Goal: Information Seeking & Learning: Check status

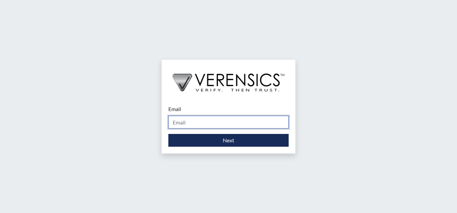
click at [205, 119] on input "Email" at bounding box center [228, 122] width 120 height 13
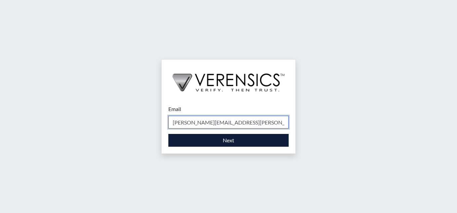
type input "[PERSON_NAME][EMAIL_ADDRESS][PERSON_NAME][DOMAIN_NAME]"
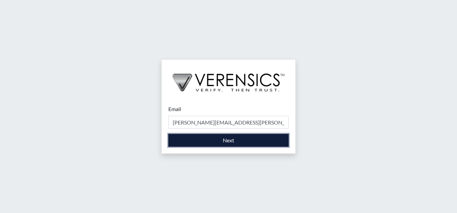
click at [224, 138] on button "Next" at bounding box center [228, 140] width 120 height 13
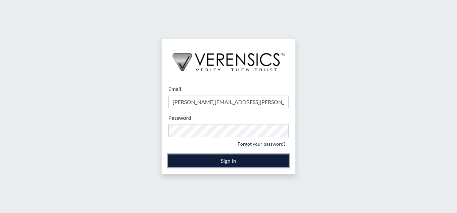
click at [236, 160] on button "Sign In" at bounding box center [228, 160] width 120 height 13
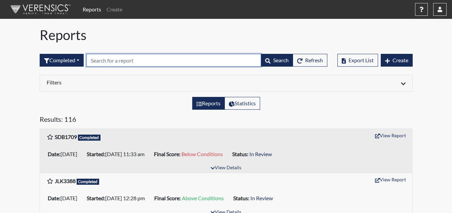
click at [131, 61] on input "text" at bounding box center [173, 60] width 175 height 13
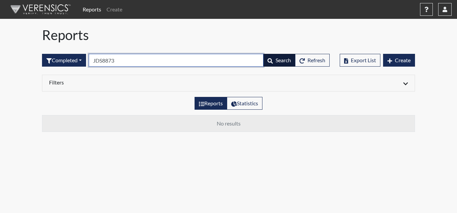
type input "JDS8873"
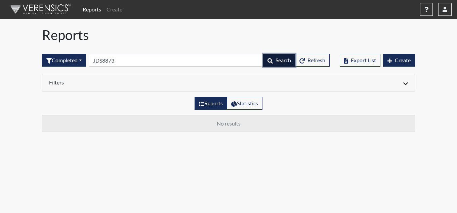
click at [277, 61] on span "Search" at bounding box center [283, 60] width 15 height 6
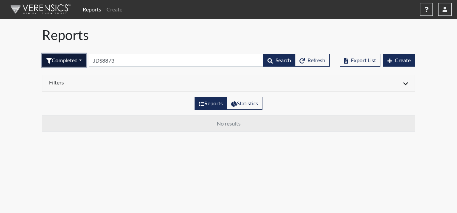
click at [81, 59] on button "Completed" at bounding box center [64, 60] width 44 height 13
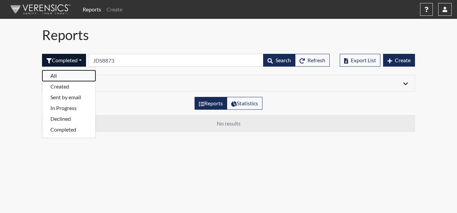
click at [75, 73] on button "All" at bounding box center [68, 75] width 53 height 11
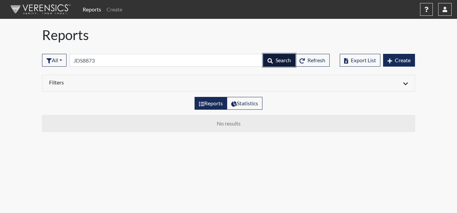
click at [278, 58] on span "Search" at bounding box center [283, 60] width 15 height 6
click at [82, 11] on link "Reports" at bounding box center [92, 9] width 24 height 13
click at [87, 8] on link "Reports" at bounding box center [92, 9] width 24 height 13
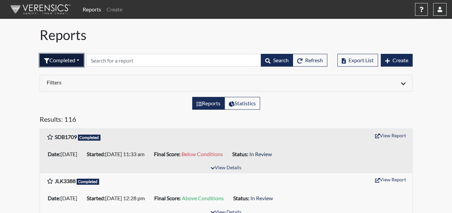
click at [80, 60] on button "Completed" at bounding box center [62, 60] width 44 height 13
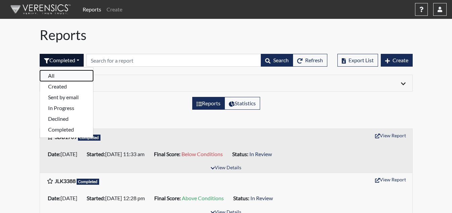
click at [75, 77] on button "All" at bounding box center [66, 75] width 53 height 11
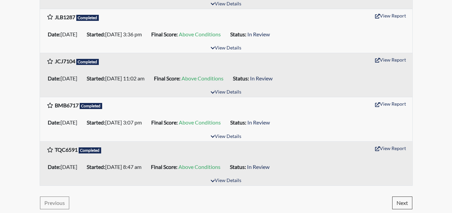
scroll to position [1049, 0]
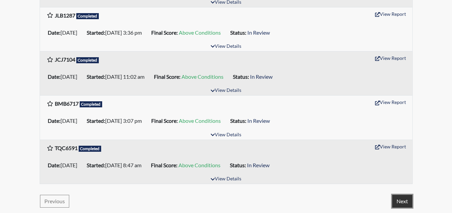
click at [406, 203] on button "Next" at bounding box center [402, 201] width 20 height 13
click at [404, 202] on button "Next" at bounding box center [402, 201] width 20 height 13
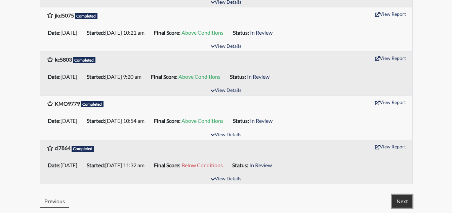
click at [402, 203] on button "Next" at bounding box center [402, 201] width 20 height 13
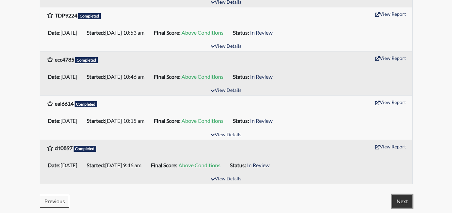
click at [398, 201] on button "Next" at bounding box center [402, 201] width 20 height 13
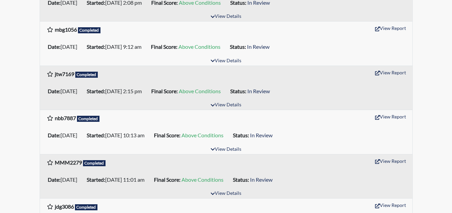
scroll to position [0, 0]
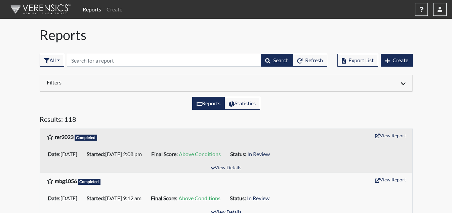
click at [91, 85] on h6 "Filters" at bounding box center [134, 82] width 174 height 6
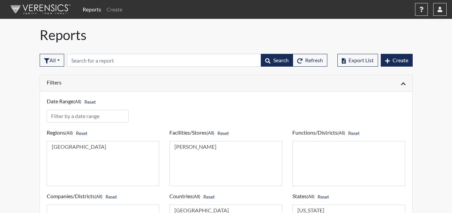
select select "5d986691-3cb3-4358-9f6b-b7814898df03"
click at [233, 149] on option "[PERSON_NAME]" at bounding box center [226, 146] width 104 height 7
click at [227, 133] on button "Reset" at bounding box center [222, 133] width 17 height 10
select select "5d986691-3cb3-4358-9f6b-b7814898df03"
click at [208, 146] on option "[PERSON_NAME]" at bounding box center [226, 146] width 104 height 7
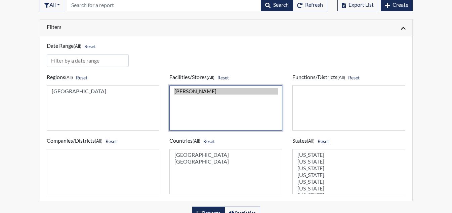
scroll to position [67, 0]
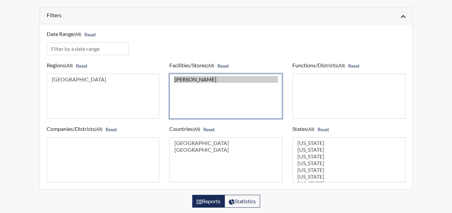
click at [196, 87] on select "[PERSON_NAME]" at bounding box center [225, 96] width 113 height 45
click at [202, 79] on option "[PERSON_NAME]" at bounding box center [226, 79] width 104 height 7
select select "5d986691-3cb3-4358-9f6b-b7814898df03"
click at [202, 79] on option "[PERSON_NAME]" at bounding box center [226, 79] width 104 height 7
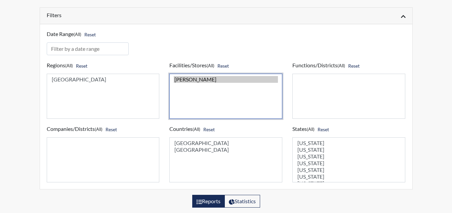
select select "united-states-of-america"
click at [200, 143] on option "[GEOGRAPHIC_DATA]" at bounding box center [226, 142] width 104 height 7
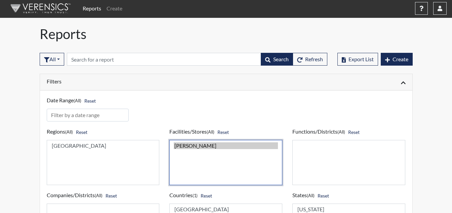
scroll to position [0, 0]
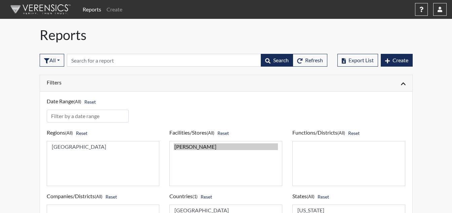
click at [89, 10] on link "Reports" at bounding box center [92, 9] width 24 height 13
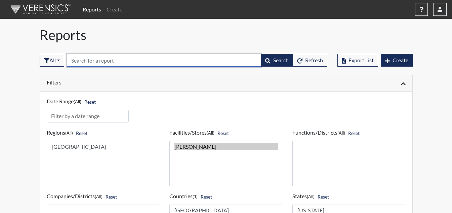
click at [110, 59] on input "text" at bounding box center [164, 60] width 194 height 13
type input "JDS8873"
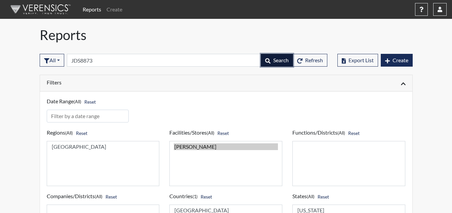
click at [269, 60] on button "Search" at bounding box center [277, 60] width 32 height 13
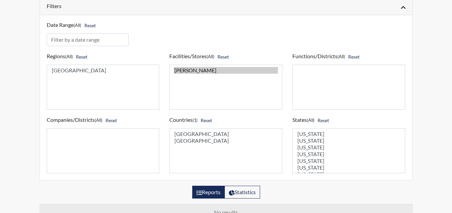
scroll to position [89, 0]
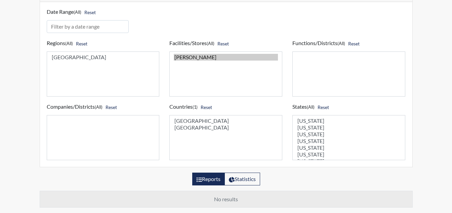
click at [216, 181] on label "Reports" at bounding box center [208, 178] width 33 height 13
click at [201, 179] on input "Reports" at bounding box center [199, 177] width 4 height 4
radio input "true"
click at [234, 178] on icon at bounding box center [231, 179] width 6 height 5
click at [233, 178] on input "Statistics" at bounding box center [231, 177] width 4 height 4
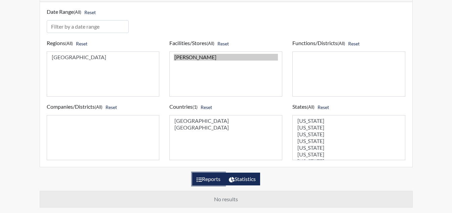
radio input "true"
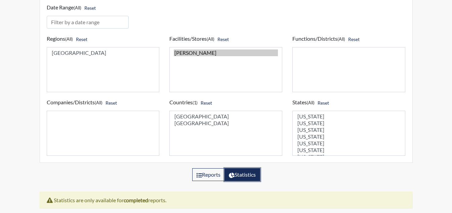
scroll to position [95, 0]
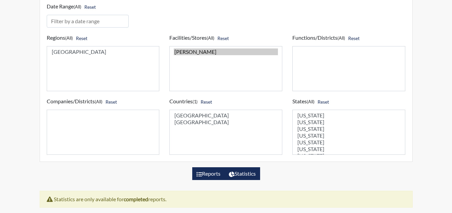
click at [209, 175] on label "Reports" at bounding box center [208, 173] width 33 height 13
click at [201, 174] on input "Reports" at bounding box center [199, 171] width 4 height 4
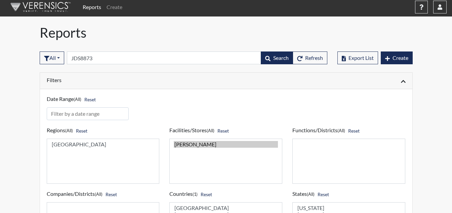
scroll to position [0, 0]
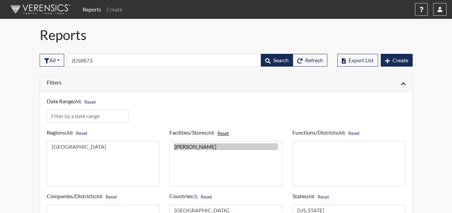
click at [229, 134] on button "Reset" at bounding box center [222, 133] width 17 height 10
select select
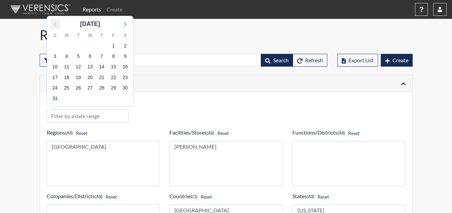
click at [56, 27] on icon at bounding box center [55, 23] width 9 height 9
click at [80, 47] on span "1" at bounding box center [78, 45] width 9 height 9
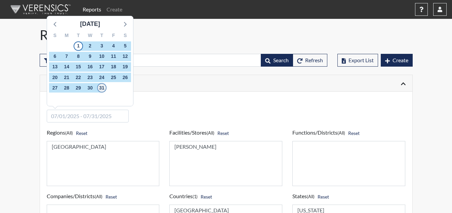
click at [103, 87] on span "31" at bounding box center [101, 87] width 9 height 9
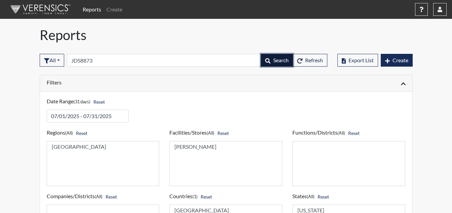
click at [281, 61] on span "Search" at bounding box center [280, 60] width 15 height 6
click at [31, 7] on img at bounding box center [39, 9] width 77 height 20
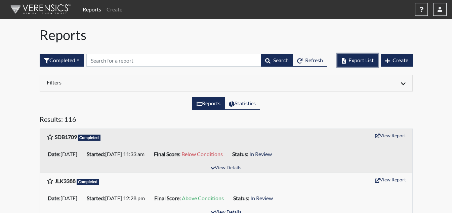
click at [350, 62] on span "Export List" at bounding box center [360, 60] width 25 height 6
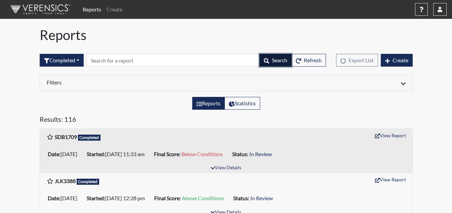
click at [272, 60] on span "Search" at bounding box center [279, 60] width 15 height 6
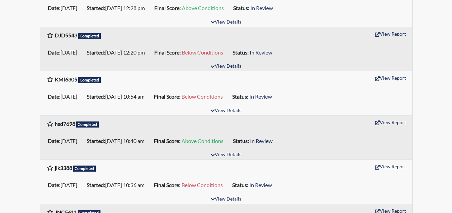
scroll to position [235, 0]
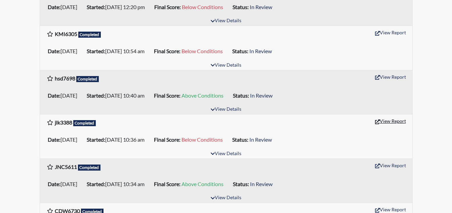
click at [385, 120] on button "View Report" at bounding box center [390, 121] width 37 height 10
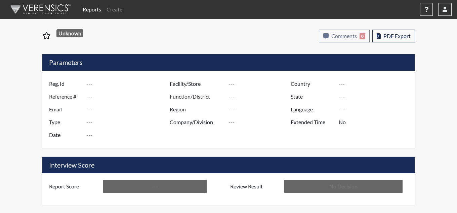
type input "jlk3388"
type input "48667"
type input "jessica.thomas1@gdc.ga.gov"
type input "Corrections Pre-Employment"
type input "Jul 23, 2025"
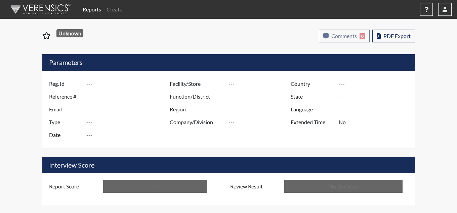
type input "[GEOGRAPHIC_DATA]"
type input "[US_STATE]"
type input "English"
type input "Below Conditions"
type input "In Review"
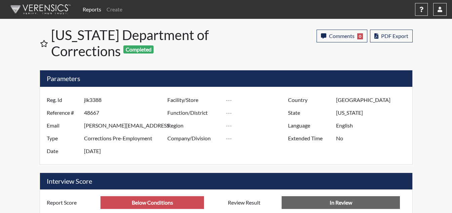
click at [94, 8] on link "Reports" at bounding box center [92, 9] width 24 height 13
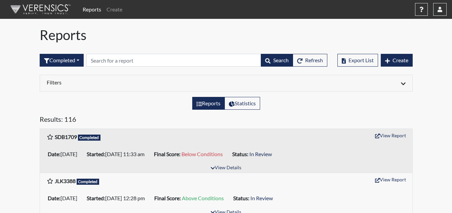
scroll to position [34, 0]
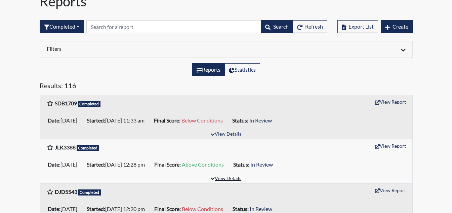
click at [222, 181] on button "View Details" at bounding box center [226, 178] width 37 height 9
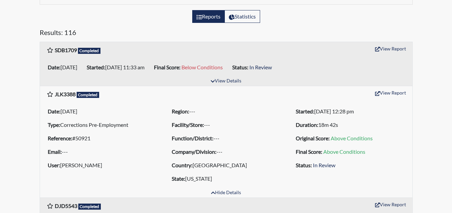
scroll to position [101, 0]
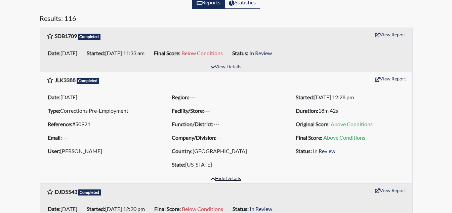
click at [222, 178] on button "Hide Details" at bounding box center [226, 178] width 36 height 9
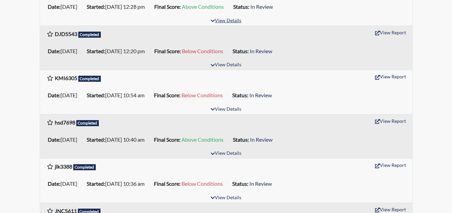
scroll to position [202, 0]
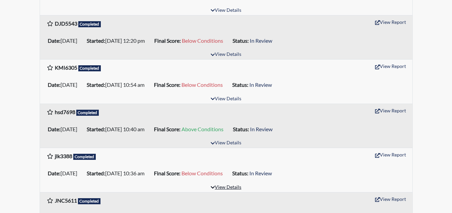
click at [218, 188] on button "View Details" at bounding box center [226, 187] width 37 height 9
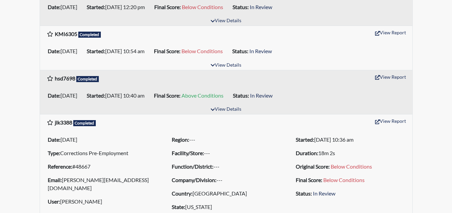
scroll to position [269, 0]
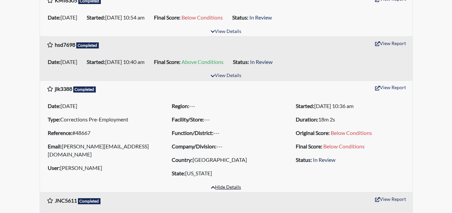
click at [227, 187] on button "Hide Details" at bounding box center [226, 187] width 36 height 9
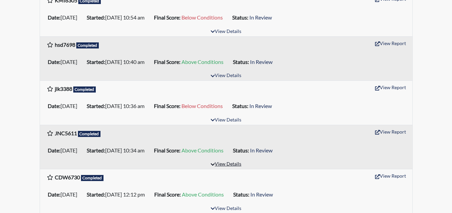
click at [213, 164] on icon "button" at bounding box center [213, 164] width 4 height 2
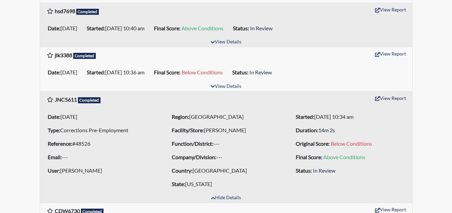
scroll to position [336, 0]
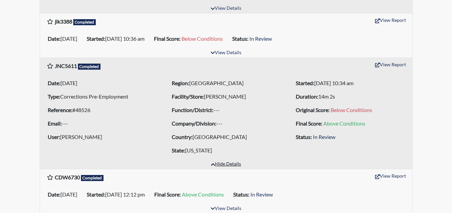
click at [219, 165] on button "Hide Details" at bounding box center [226, 164] width 36 height 9
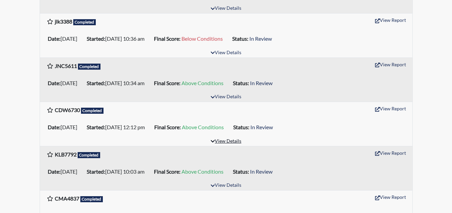
click at [230, 140] on button "View Details" at bounding box center [226, 141] width 37 height 9
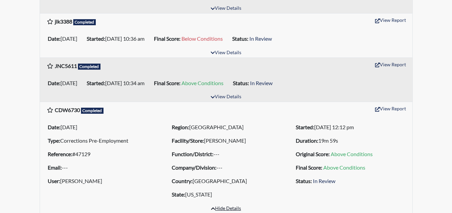
click at [230, 209] on button "Hide Details" at bounding box center [226, 208] width 36 height 9
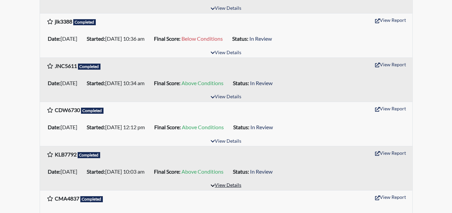
click at [221, 184] on button "View Details" at bounding box center [226, 185] width 37 height 9
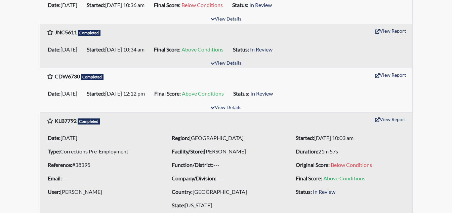
scroll to position [403, 0]
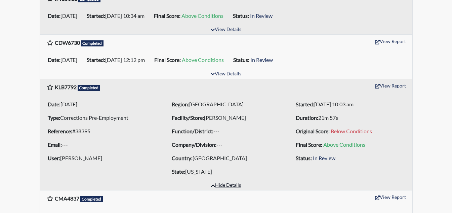
click at [222, 187] on button "Hide Details" at bounding box center [226, 185] width 36 height 9
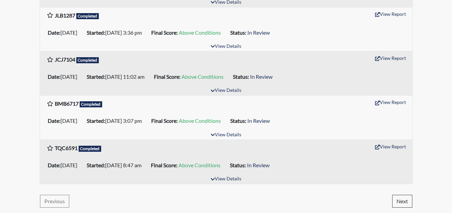
scroll to position [1015, 0]
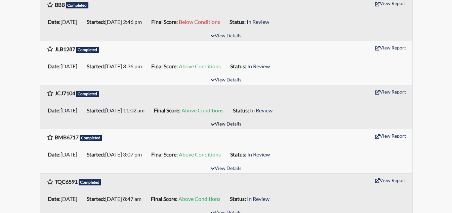
click at [222, 123] on button "View Details" at bounding box center [226, 124] width 37 height 9
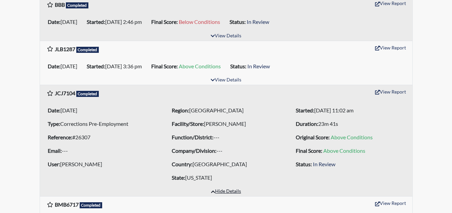
click at [220, 192] on button "Hide Details" at bounding box center [226, 191] width 36 height 9
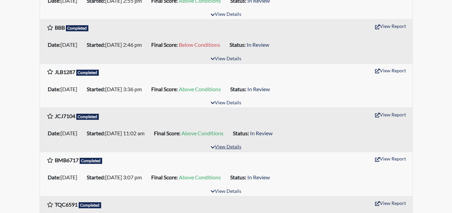
scroll to position [982, 0]
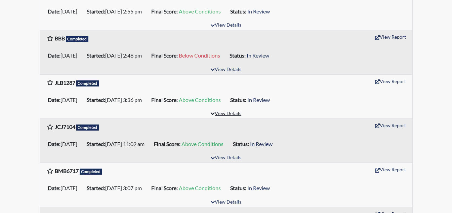
click at [224, 113] on button "View Details" at bounding box center [226, 113] width 37 height 9
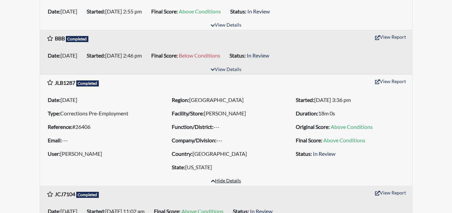
click at [220, 181] on button "Hide Details" at bounding box center [226, 180] width 36 height 9
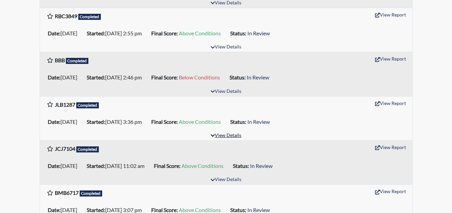
scroll to position [948, 0]
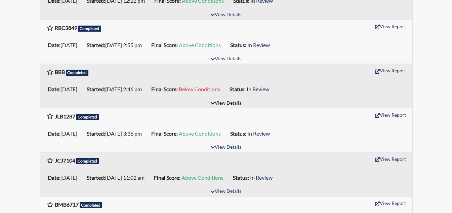
click at [220, 103] on button "View Details" at bounding box center [226, 103] width 37 height 9
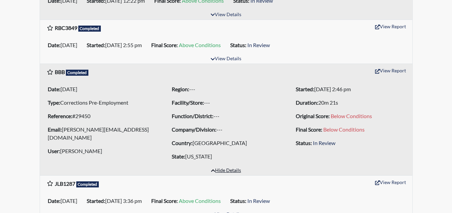
click at [216, 169] on button "Hide Details" at bounding box center [226, 170] width 36 height 9
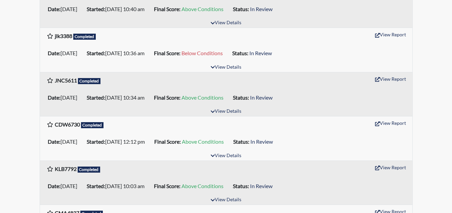
scroll to position [310, 0]
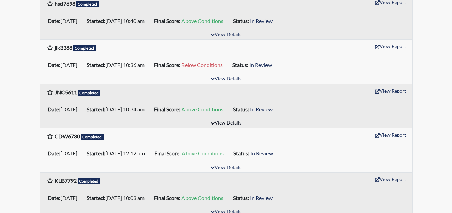
click at [221, 122] on button "View Details" at bounding box center [226, 123] width 37 height 9
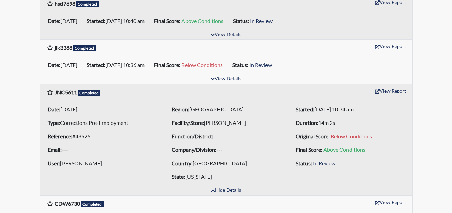
click at [222, 188] on button "Hide Details" at bounding box center [226, 190] width 36 height 9
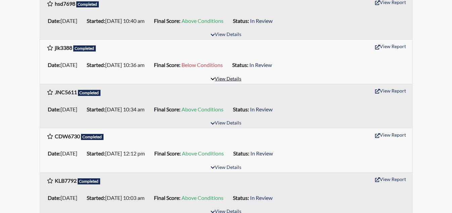
click at [225, 80] on button "View Details" at bounding box center [226, 79] width 37 height 9
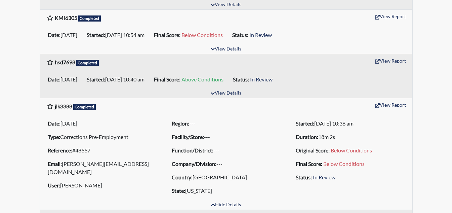
scroll to position [243, 0]
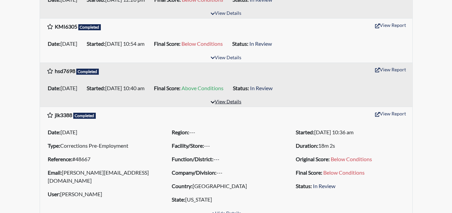
click at [221, 101] on button "View Details" at bounding box center [226, 101] width 37 height 9
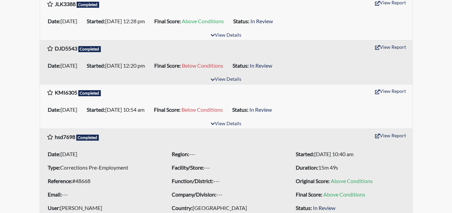
scroll to position [175, 0]
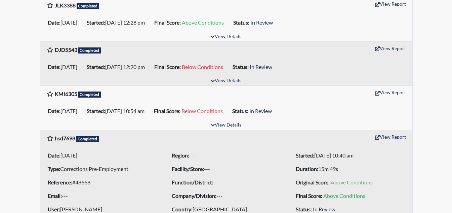
click at [223, 124] on button "View Details" at bounding box center [226, 125] width 37 height 9
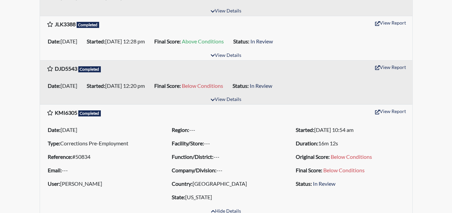
scroll to position [142, 0]
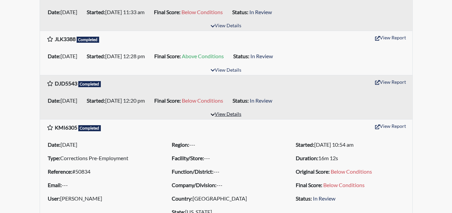
click at [227, 115] on button "View Details" at bounding box center [226, 114] width 37 height 9
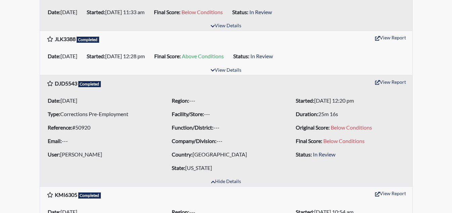
scroll to position [108, 0]
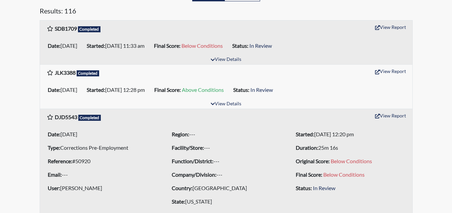
click at [230, 109] on div "DJD5543 Completed View Report" at bounding box center [226, 117] width 372 height 16
click at [229, 104] on button "View Details" at bounding box center [226, 103] width 37 height 9
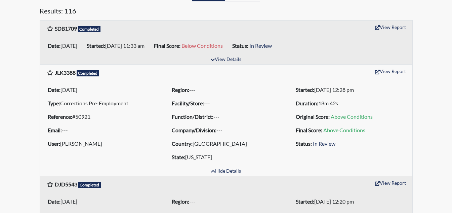
scroll to position [75, 0]
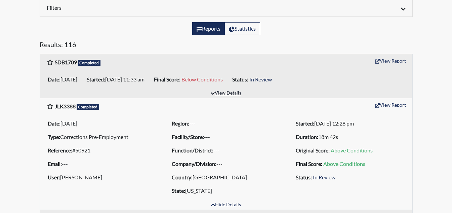
click at [223, 94] on button "View Details" at bounding box center [226, 93] width 37 height 9
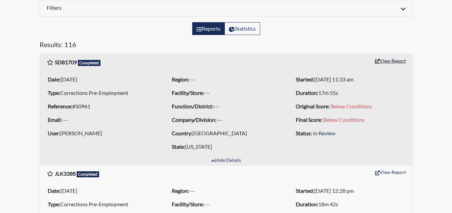
click at [384, 59] on button "View Report" at bounding box center [390, 60] width 37 height 10
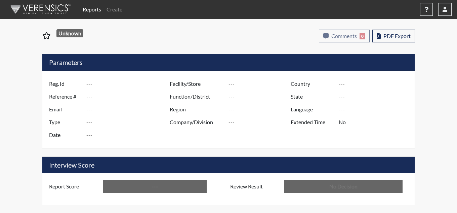
type input "SDB1709"
type input "50961"
type input "---"
type input "Corrections Pre-Employment"
type input "[DATE]"
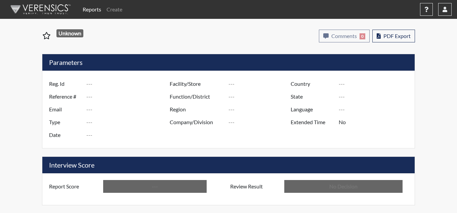
type input "[GEOGRAPHIC_DATA]"
type input "[US_STATE]"
type input "English"
type input "Below Conditions"
type input "In Review"
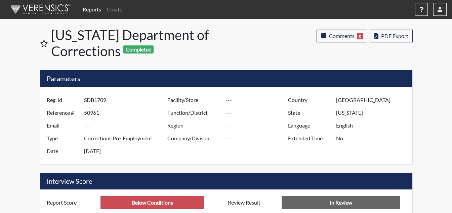
click at [94, 10] on link "Reports" at bounding box center [92, 9] width 24 height 13
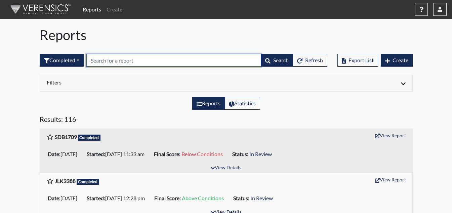
click at [133, 61] on input "text" at bounding box center [173, 60] width 175 height 13
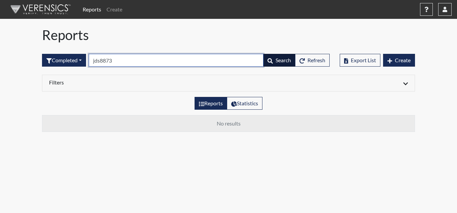
type input "jds8873"
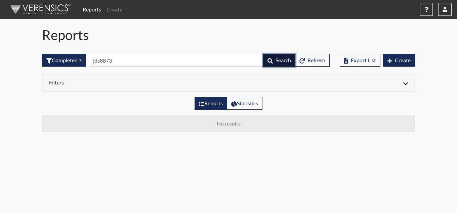
click at [277, 61] on span "Search" at bounding box center [283, 60] width 15 height 6
click at [92, 82] on h6 "Filters" at bounding box center [136, 82] width 174 height 6
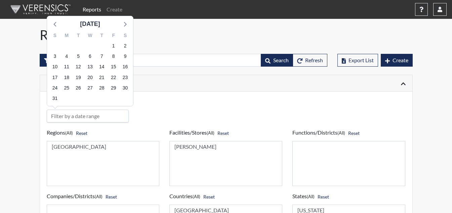
click at [101, 115] on input "input" at bounding box center [88, 116] width 82 height 13
click at [57, 26] on icon at bounding box center [55, 23] width 9 height 9
click at [77, 46] on span "1" at bounding box center [78, 45] width 9 height 9
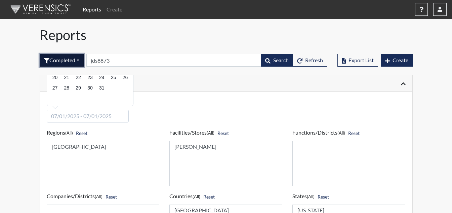
click at [78, 59] on button "Completed" at bounding box center [62, 60] width 44 height 13
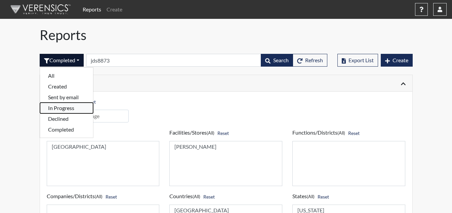
click at [64, 108] on button "In Progress" at bounding box center [66, 107] width 53 height 11
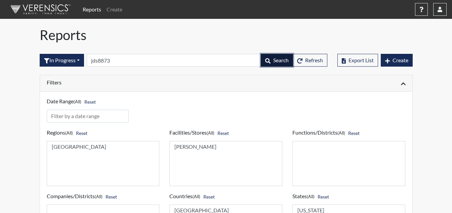
click at [273, 59] on span "Search" at bounding box center [280, 60] width 15 height 6
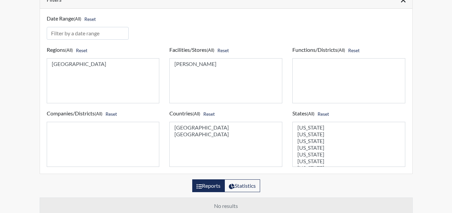
scroll to position [89, 0]
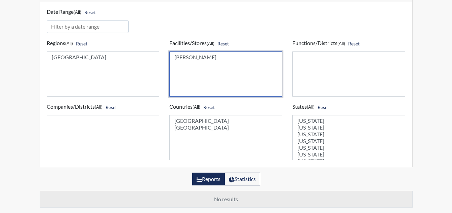
click at [261, 71] on select "[PERSON_NAME]" at bounding box center [225, 73] width 113 height 45
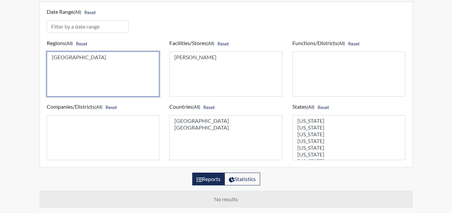
click at [78, 77] on select "[GEOGRAPHIC_DATA]" at bounding box center [103, 73] width 113 height 45
click at [130, 78] on select "[GEOGRAPHIC_DATA]" at bounding box center [103, 73] width 113 height 45
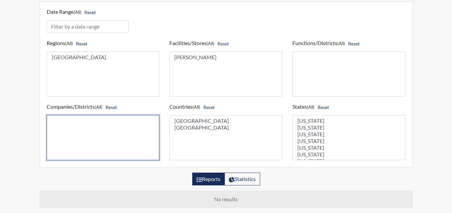
click at [79, 126] on select at bounding box center [103, 137] width 113 height 45
select select "united-states-of-america"
click at [204, 121] on option "[GEOGRAPHIC_DATA]" at bounding box center [226, 120] width 104 height 7
select select "GA"
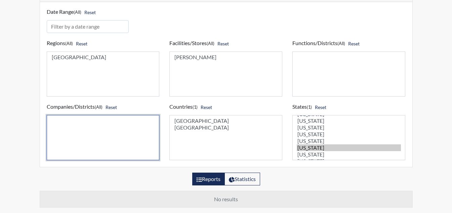
click at [300, 146] on option "[US_STATE]" at bounding box center [349, 147] width 104 height 7
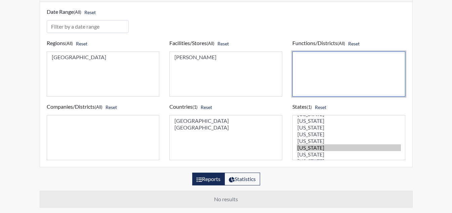
click at [310, 85] on select at bounding box center [348, 73] width 113 height 45
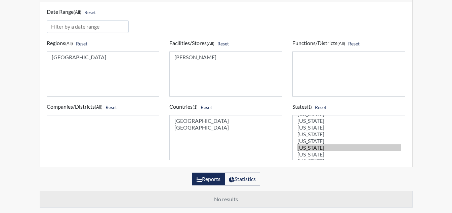
click at [194, 178] on label "Reports" at bounding box center [208, 178] width 33 height 13
click at [197, 178] on input "Reports" at bounding box center [199, 177] width 4 height 4
radio input "true"
click at [157, 196] on td "No results" at bounding box center [226, 199] width 373 height 16
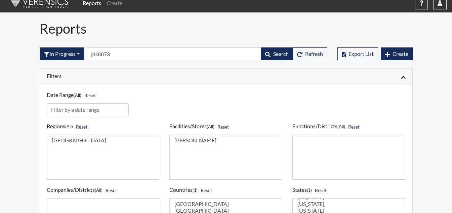
scroll to position [0, 0]
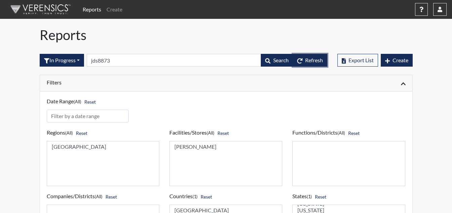
click at [300, 62] on icon "button" at bounding box center [299, 60] width 5 height 5
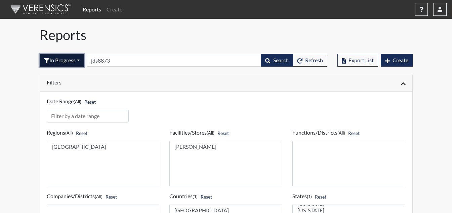
click at [78, 59] on button "In Progress" at bounding box center [62, 60] width 44 height 13
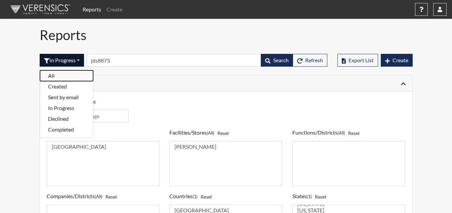
click at [70, 75] on button "All" at bounding box center [66, 75] width 53 height 11
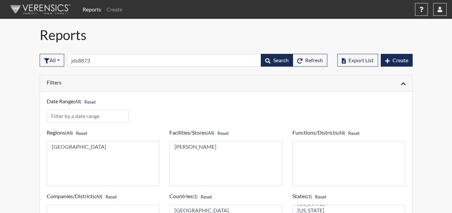
click at [402, 83] on icon at bounding box center [403, 83] width 5 height 5
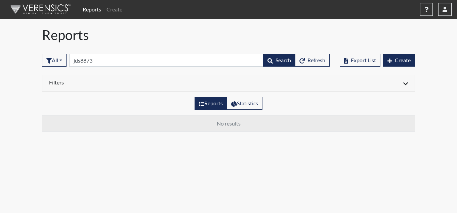
click at [88, 11] on link "Reports" at bounding box center [92, 9] width 24 height 13
click at [89, 8] on link "Reports" at bounding box center [92, 9] width 24 height 13
click at [54, 11] on img at bounding box center [39, 9] width 77 height 20
